Goal: Check status: Check status

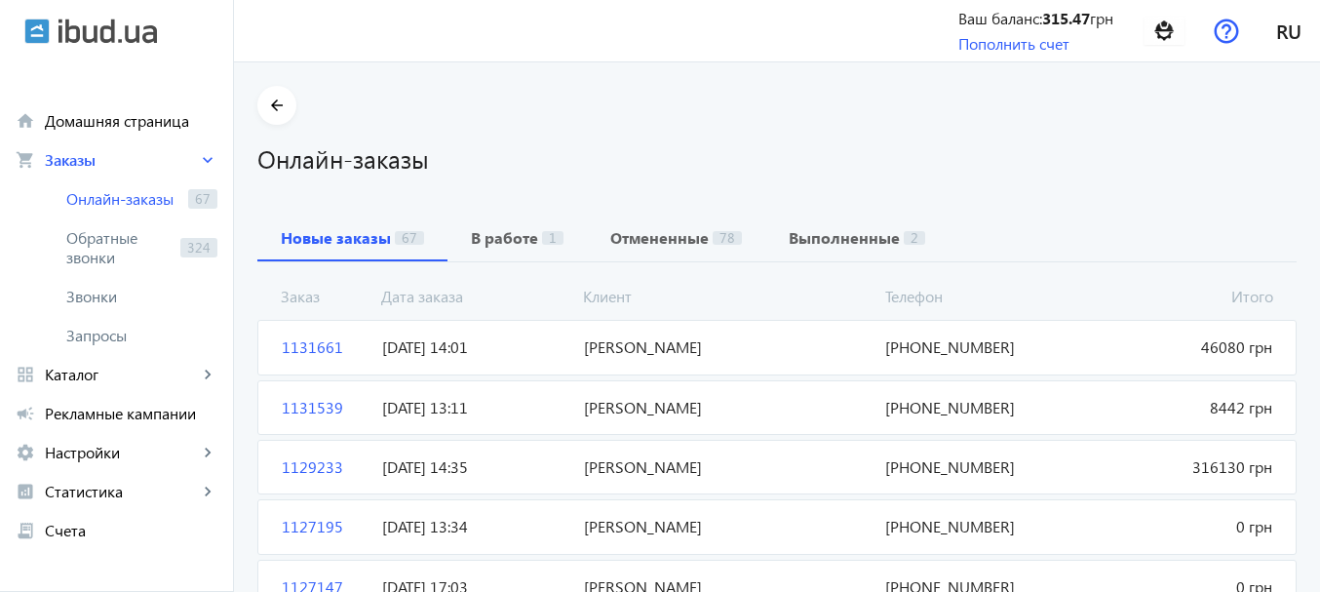
click at [648, 128] on div "Онлайн-заказы" at bounding box center [776, 150] width 1039 height 51
click at [647, 414] on span "[PERSON_NAME]" at bounding box center [727, 407] width 302 height 21
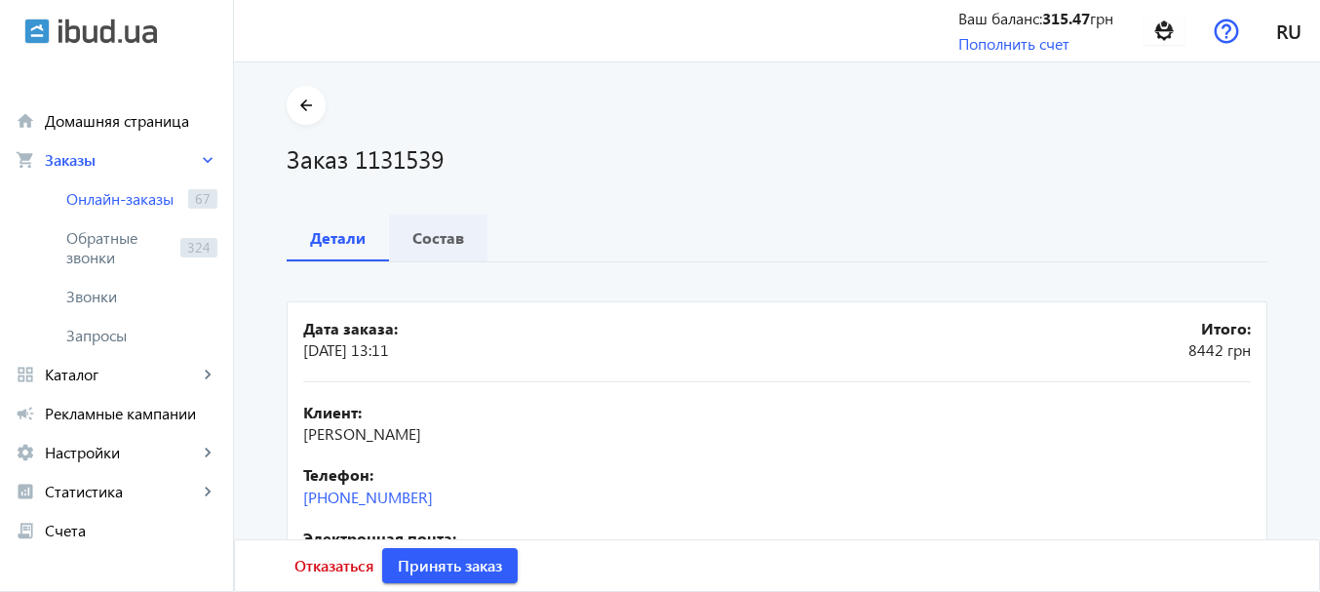
click at [436, 236] on b "Состав" at bounding box center [438, 238] width 52 height 16
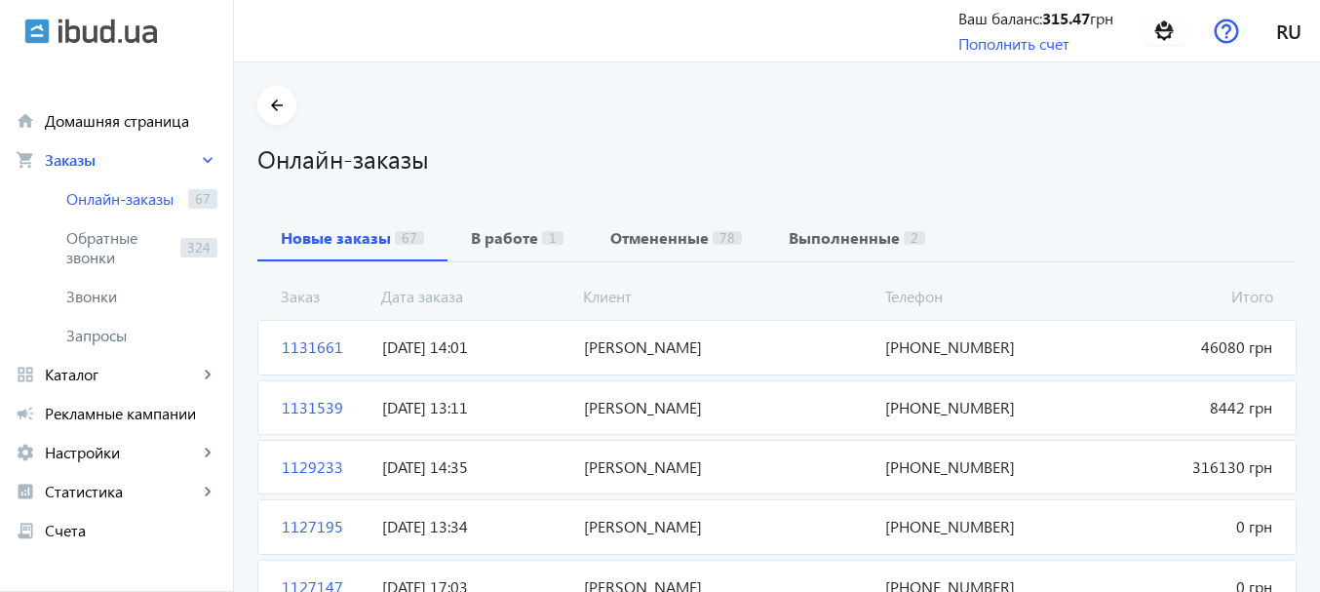
click at [628, 336] on span "[PERSON_NAME]" at bounding box center [727, 346] width 302 height 21
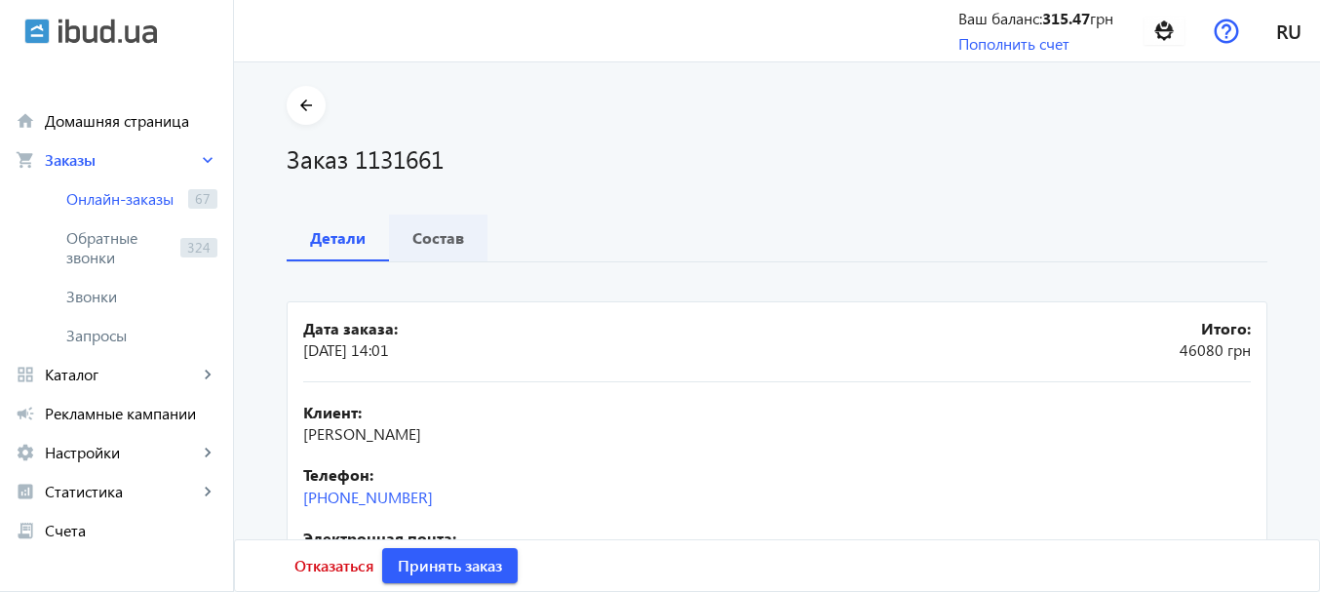
click at [432, 244] on b "Состав" at bounding box center [438, 238] width 52 height 16
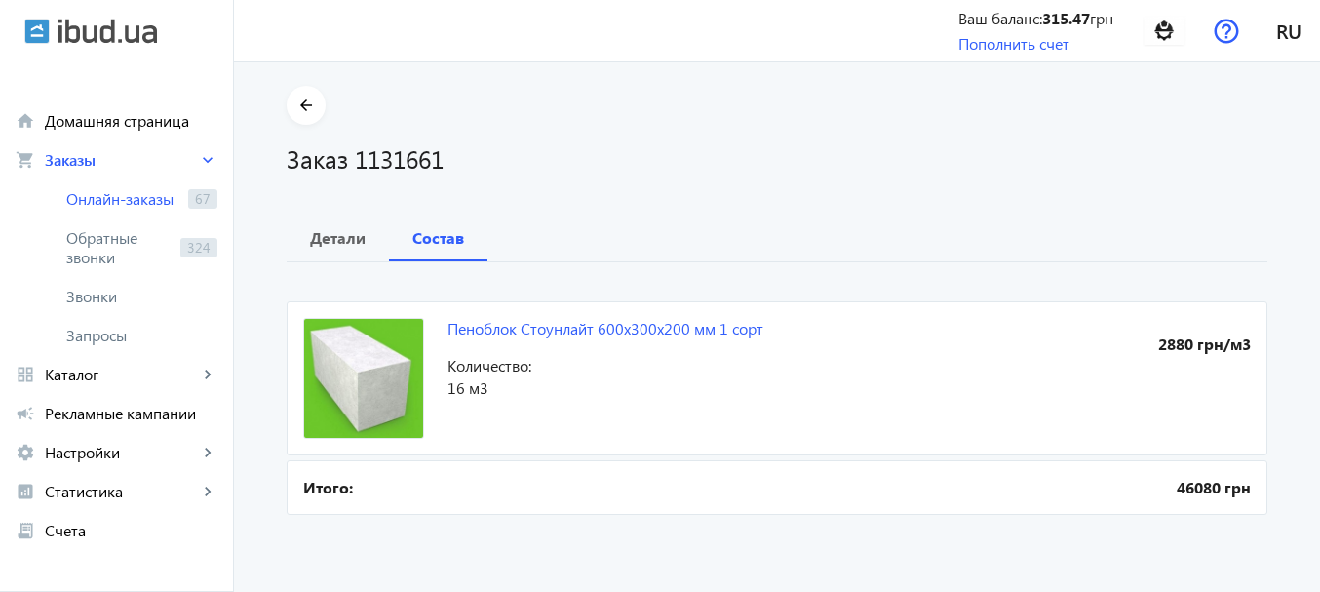
click at [727, 190] on div "arrow_back Заказ 1131661 Детали Состав Пеноблок Стоунлайт 600х300х200 мм 1 сорт…" at bounding box center [777, 303] width 1028 height 434
click at [318, 234] on b "Детали" at bounding box center [338, 238] width 56 height 16
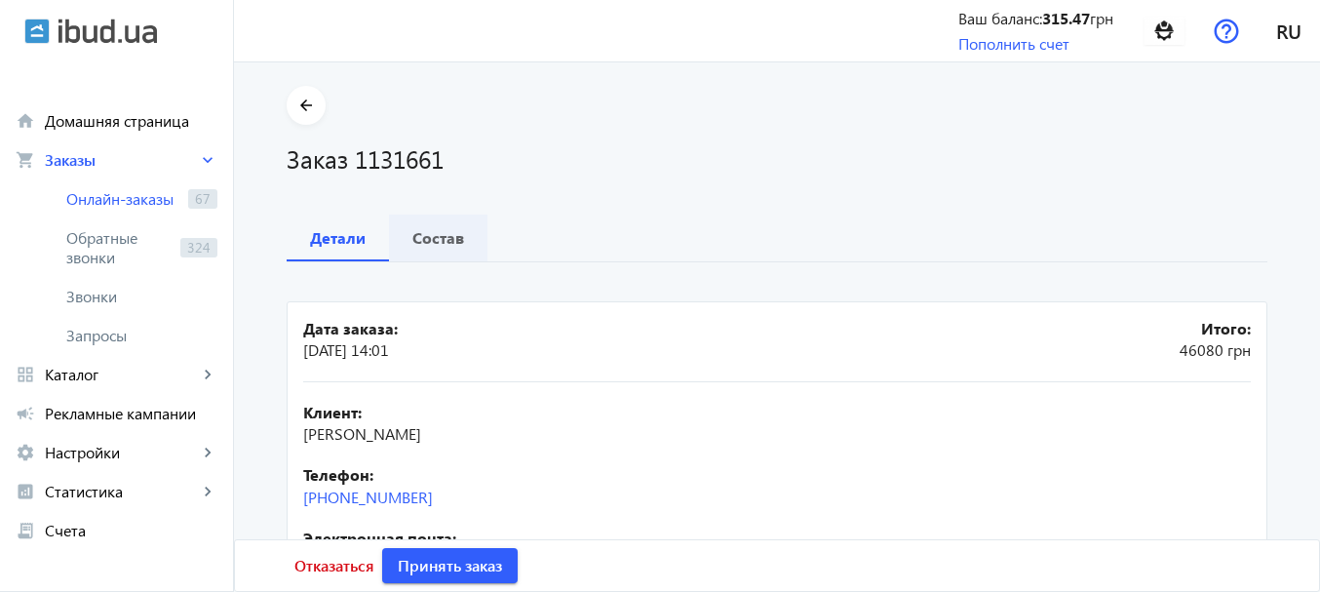
click at [449, 232] on b "Состав" at bounding box center [438, 238] width 52 height 16
